Goal: Task Accomplishment & Management: Complete application form

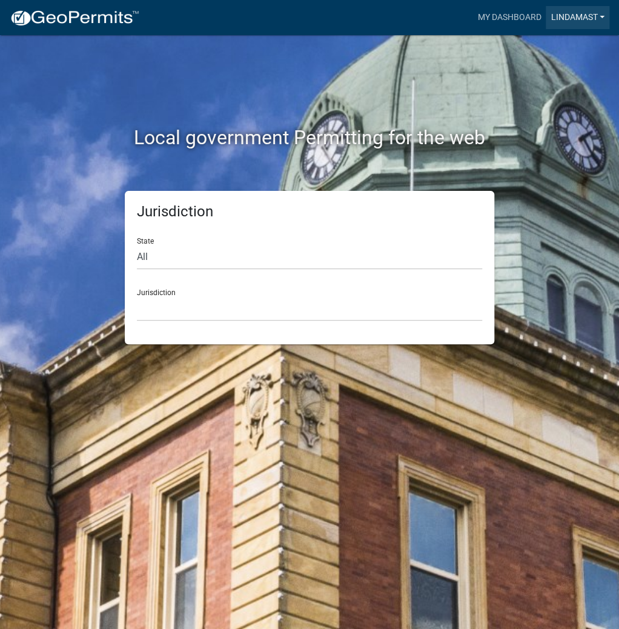
click at [583, 15] on link "lindamast" at bounding box center [578, 17] width 64 height 23
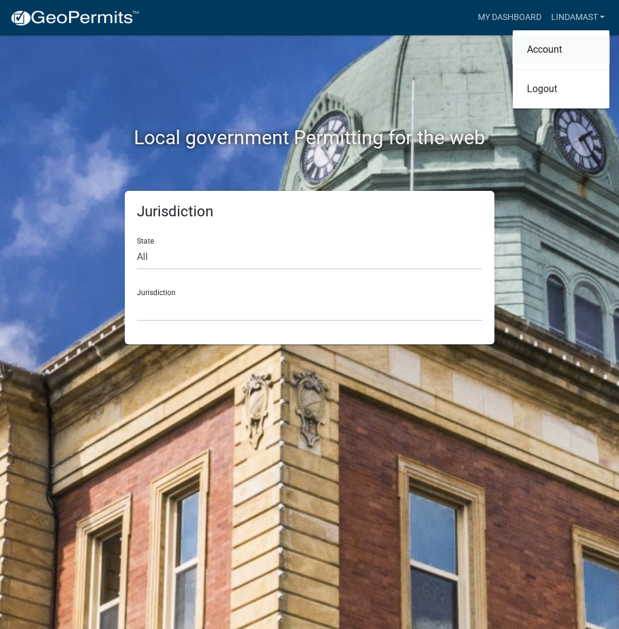
click at [543, 53] on link "Account" at bounding box center [560, 49] width 97 height 29
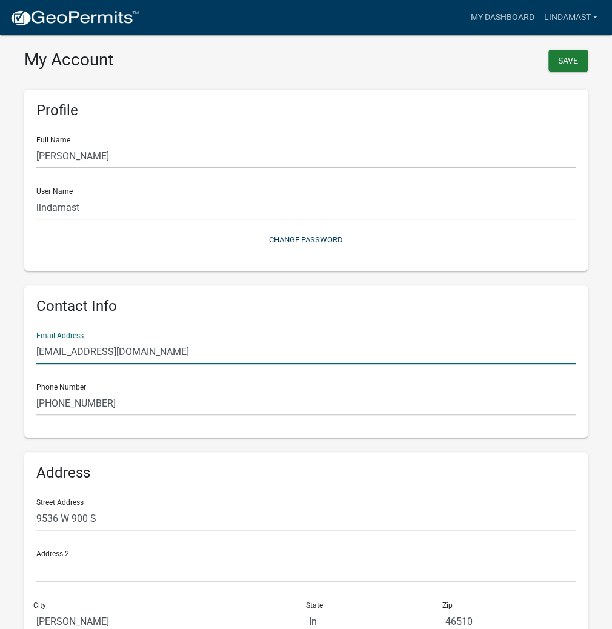
drag, startPoint x: 176, startPoint y: 355, endPoint x: -50, endPoint y: 361, distance: 226.5
click at [0, 361] on html "Internet Explorer does NOT work with GeoPermits. Get a new browser for more sec…" at bounding box center [306, 314] width 612 height 629
type input "[EMAIL_ADDRESS][DOMAIN_NAME]"
drag, startPoint x: 167, startPoint y: 354, endPoint x: -10, endPoint y: 357, distance: 176.2
click at [0, 357] on html "Internet Explorer does NOT work with GeoPermits. Get a new browser for more sec…" at bounding box center [306, 314] width 612 height 629
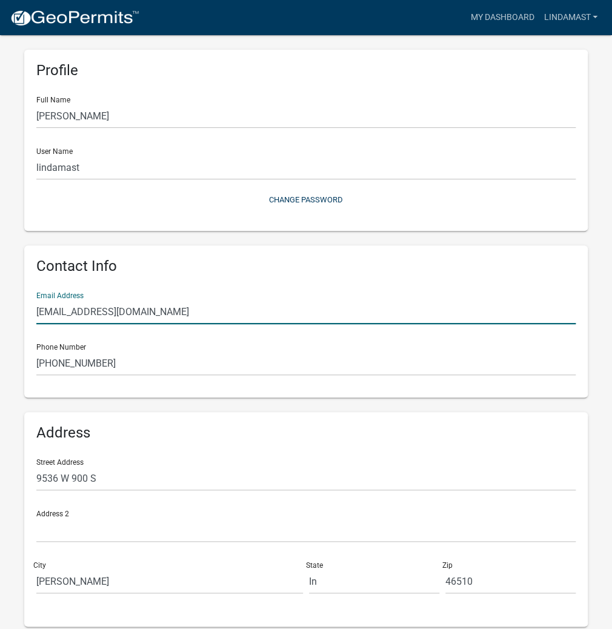
scroll to position [77, 0]
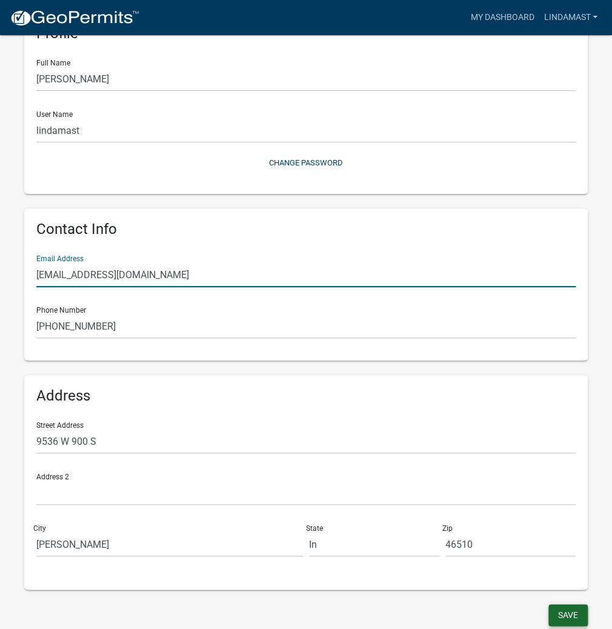
click at [582, 614] on button "Save" at bounding box center [567, 615] width 39 height 22
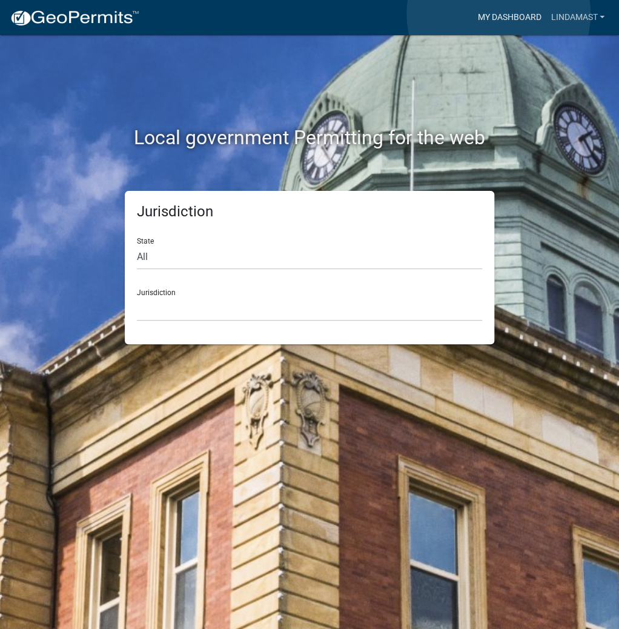
click at [498, 14] on link "My Dashboard" at bounding box center [508, 17] width 73 height 23
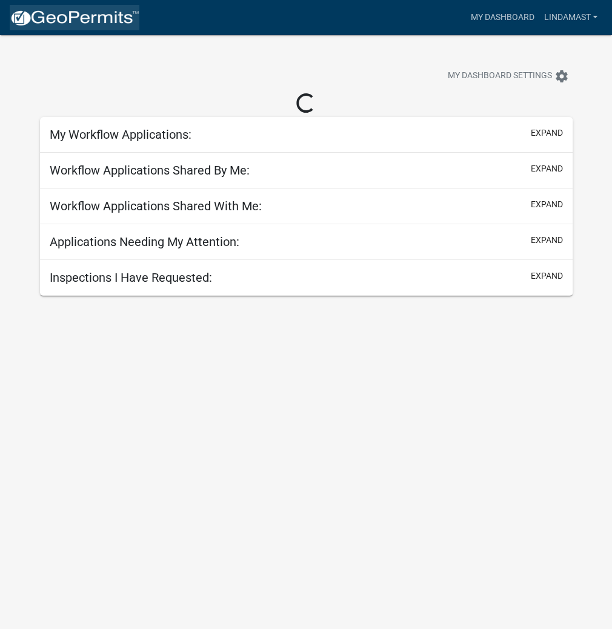
click at [119, 22] on img at bounding box center [75, 18] width 130 height 18
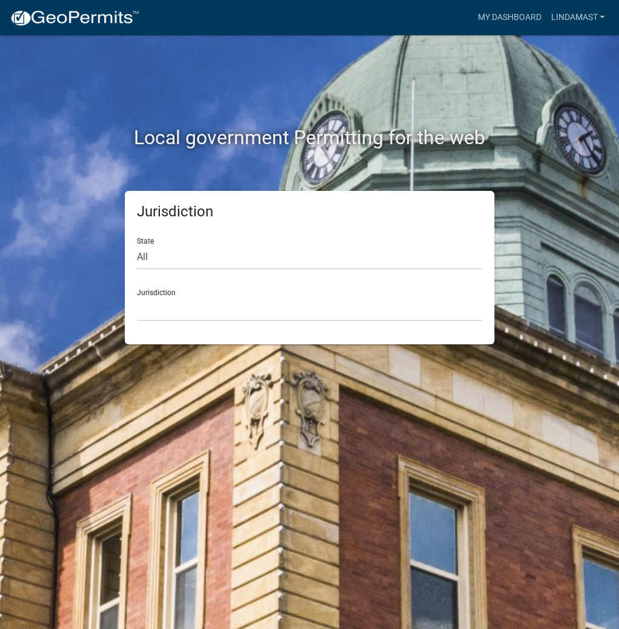
click at [205, 323] on div "Jurisdiction State All [US_STATE] [US_STATE] [US_STATE] [US_STATE] [US_STATE] […" at bounding box center [309, 267] width 369 height 153
click at [205, 312] on select "[GEOGRAPHIC_DATA], [US_STATE] [GEOGRAPHIC_DATA], [US_STATE][PERSON_NAME][GEOGRA…" at bounding box center [309, 308] width 345 height 25
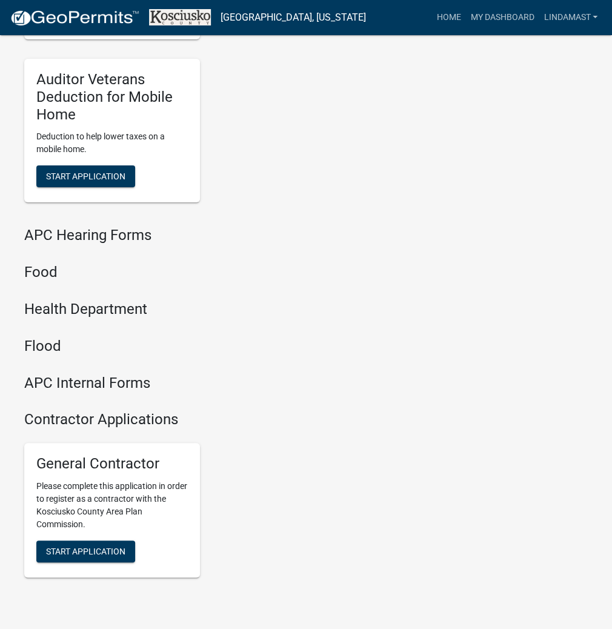
scroll to position [1456, 0]
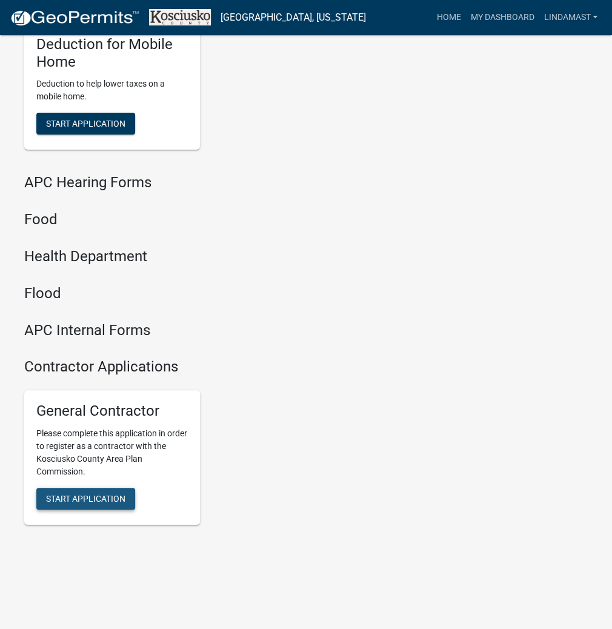
click at [108, 500] on span "Start Application" at bounding box center [85, 498] width 79 height 10
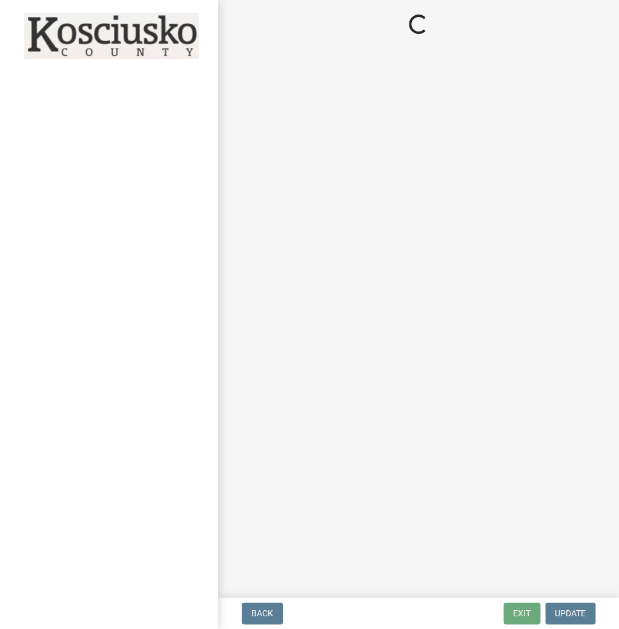
select select "In"
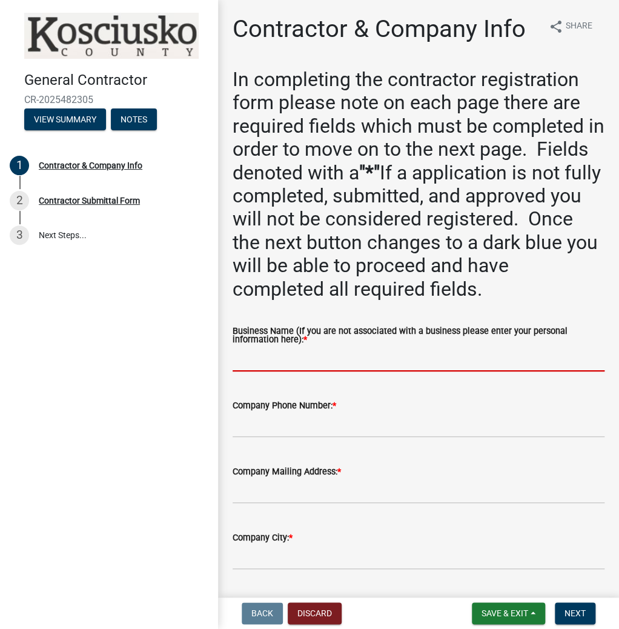
click at [371, 352] on input "Business Name (If you are not associated with a business please enter your pers…" at bounding box center [419, 358] width 372 height 25
type input "[PERSON_NAME]"
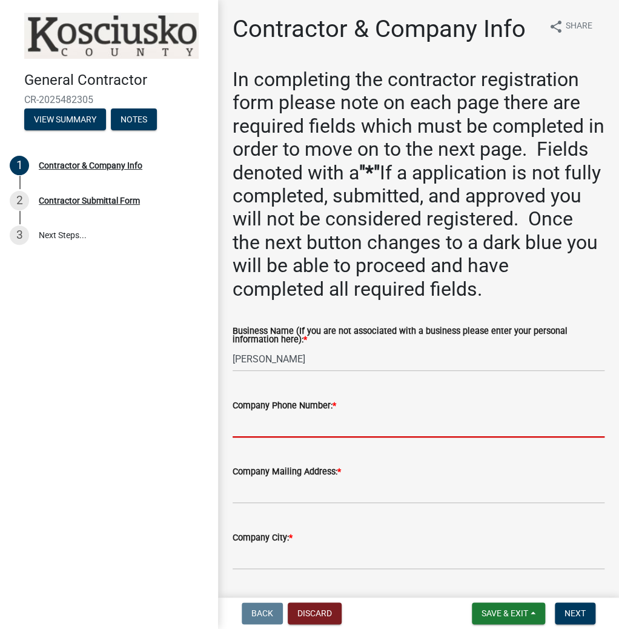
paste input "[PHONE_NUMBER]"
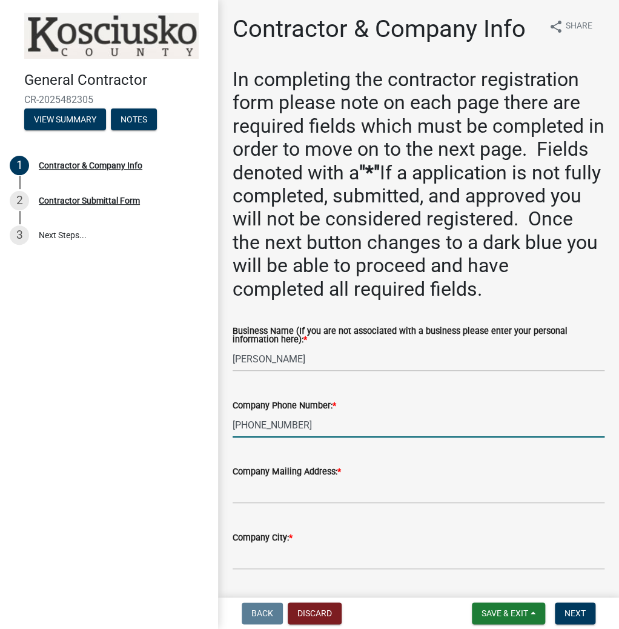
type input "[PHONE_NUMBER]"
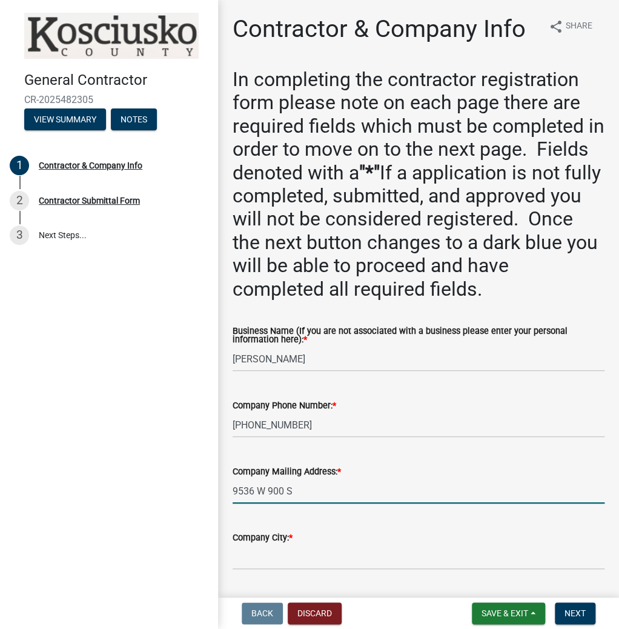
type input "9536 W 900 S"
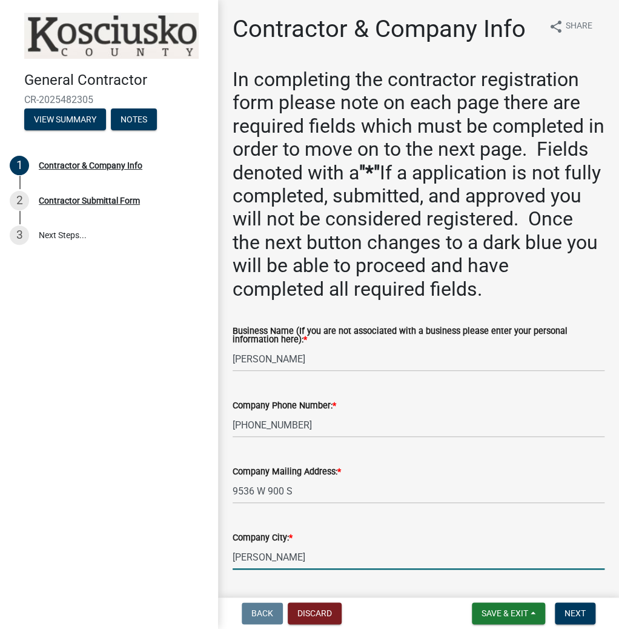
type input "[PERSON_NAME]"
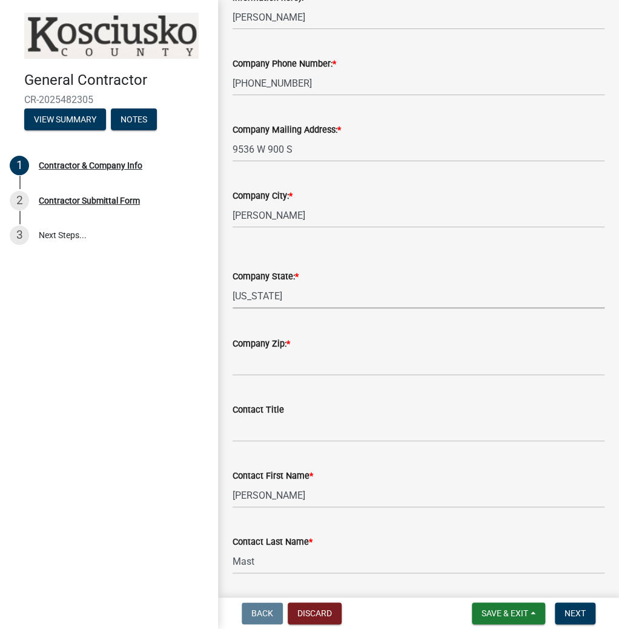
select select "IN"
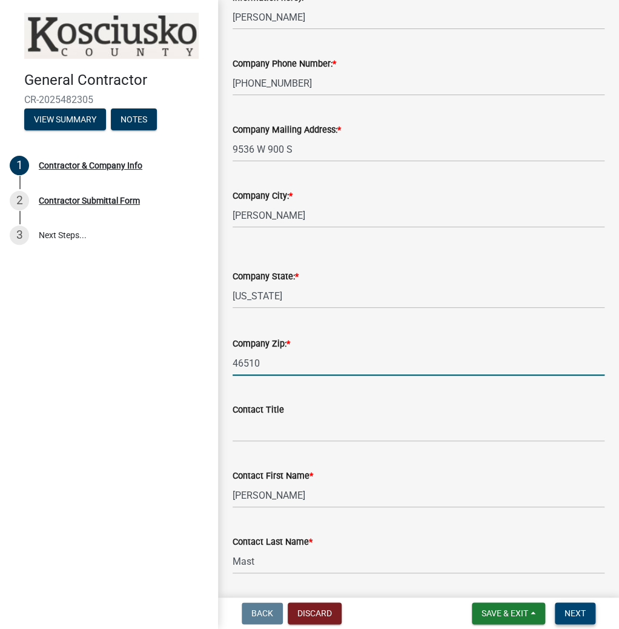
type input "46510"
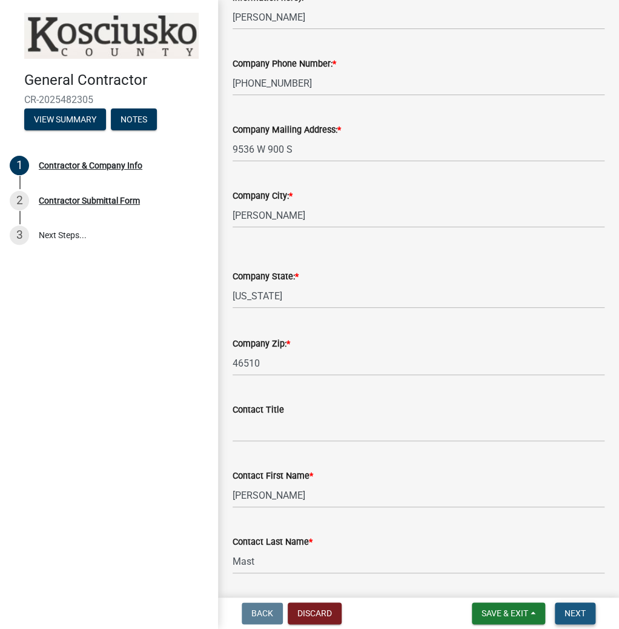
drag, startPoint x: 565, startPoint y: 610, endPoint x: 575, endPoint y: 604, distance: 11.1
click at [566, 610] on span "Next" at bounding box center [574, 613] width 21 height 10
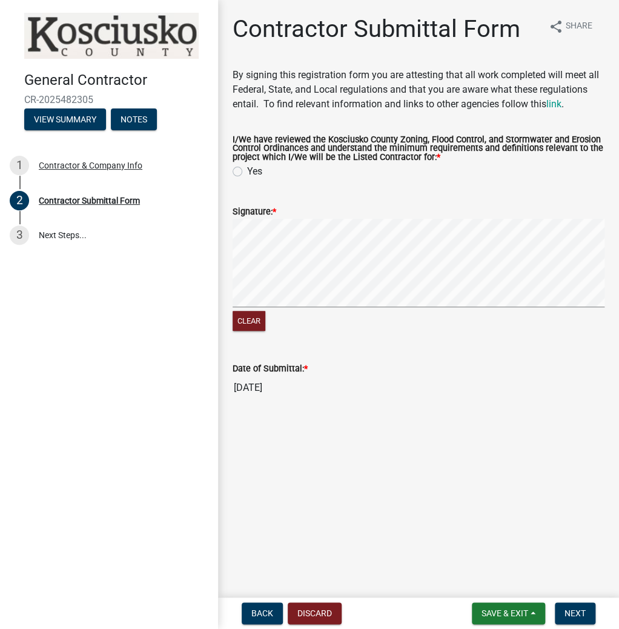
drag, startPoint x: 240, startPoint y: 173, endPoint x: 247, endPoint y: 186, distance: 15.4
click at [247, 173] on label "Yes" at bounding box center [254, 171] width 15 height 15
click at [247, 172] on input "Yes" at bounding box center [251, 168] width 8 height 8
radio input "true"
click at [572, 609] on span "Next" at bounding box center [574, 613] width 21 height 10
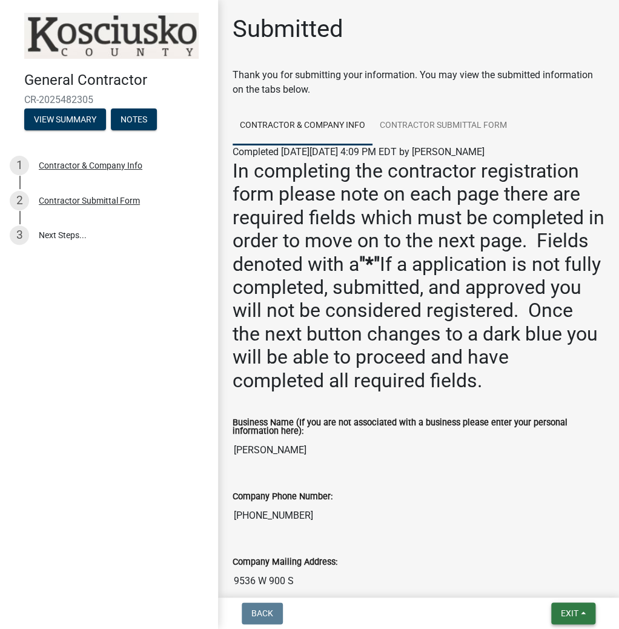
click at [572, 609] on span "Exit" at bounding box center [570, 613] width 18 height 10
click at [556, 585] on button "Save & Exit" at bounding box center [547, 581] width 97 height 29
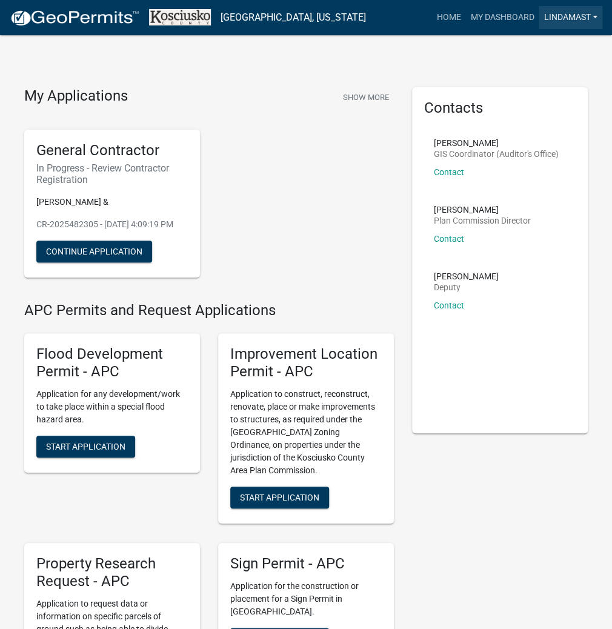
click at [579, 12] on link "lindamast" at bounding box center [570, 17] width 64 height 23
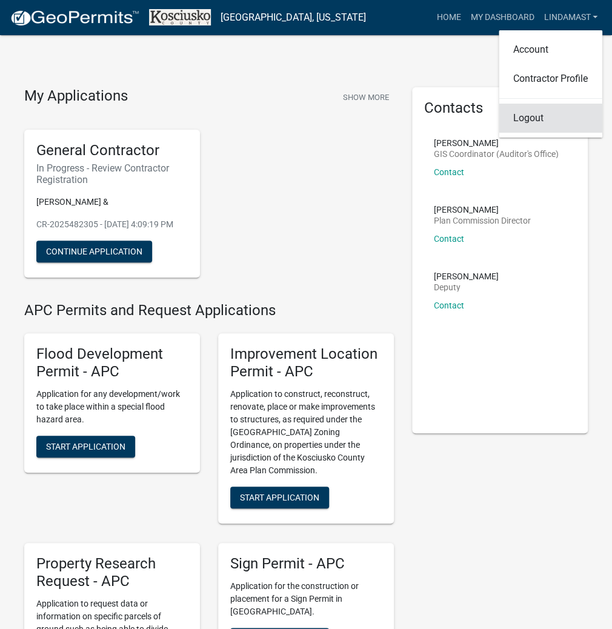
click at [538, 119] on link "Logout" at bounding box center [550, 118] width 104 height 29
